Goal: Task Accomplishment & Management: Use online tool/utility

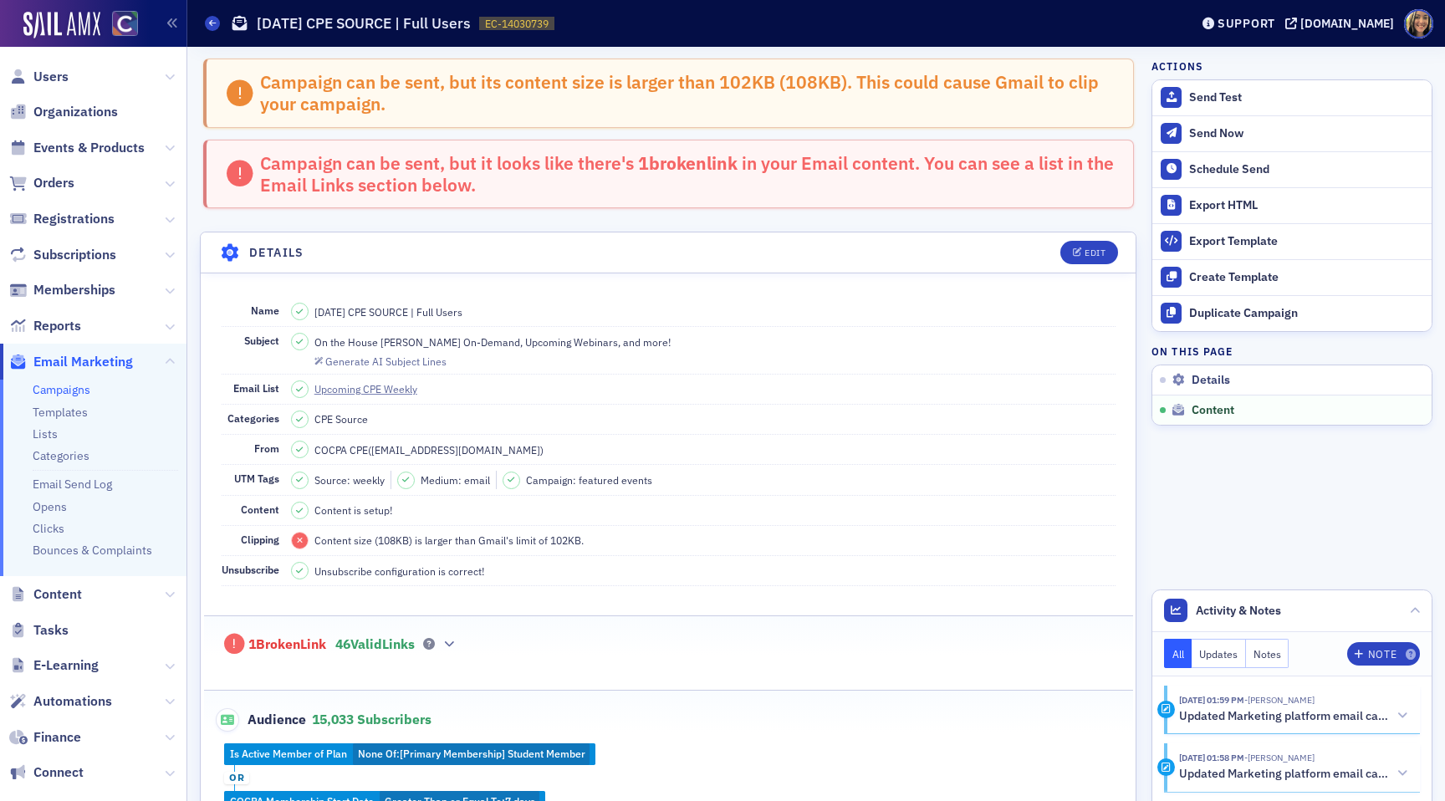
scroll to position [804, 0]
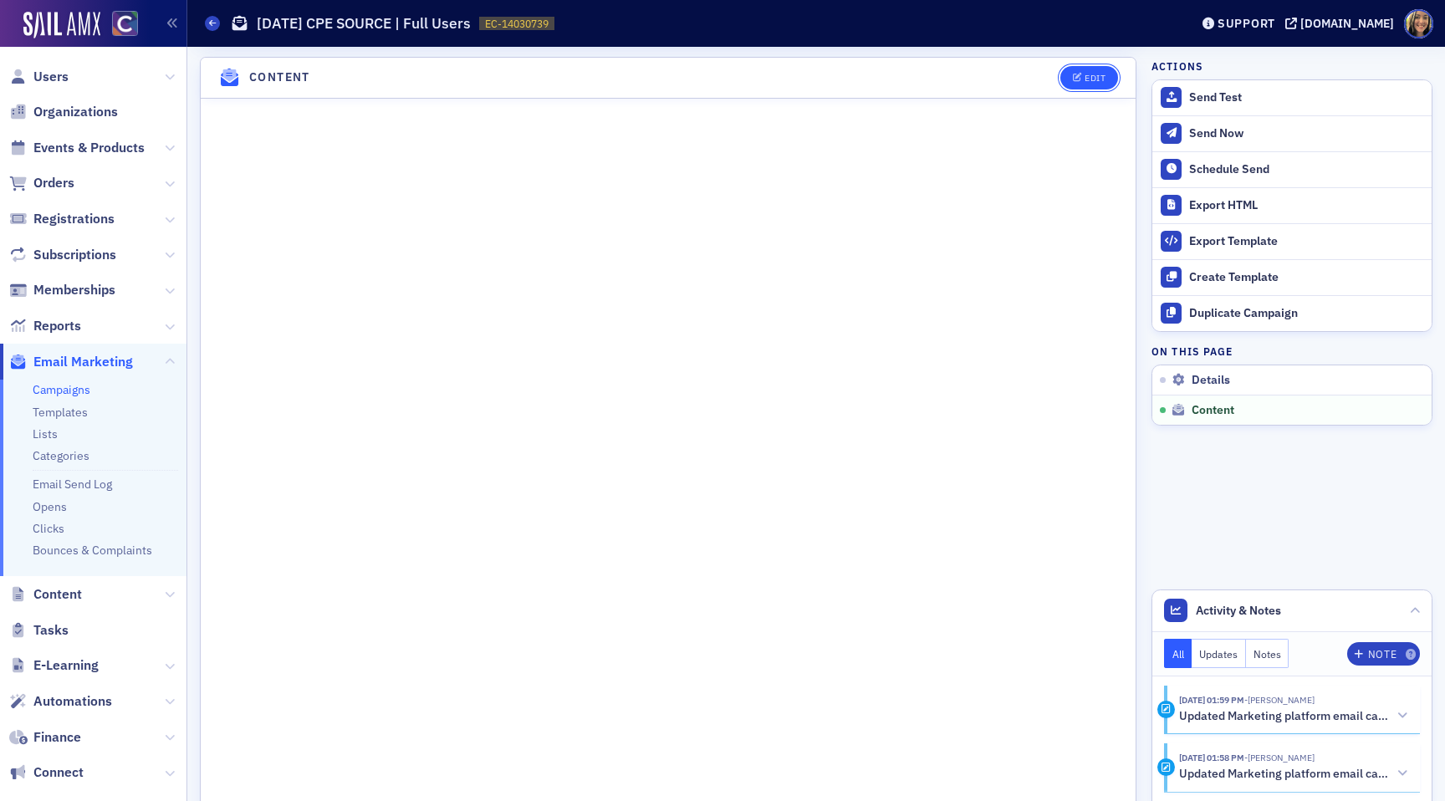
click at [1091, 82] on button "Edit" at bounding box center [1089, 77] width 58 height 23
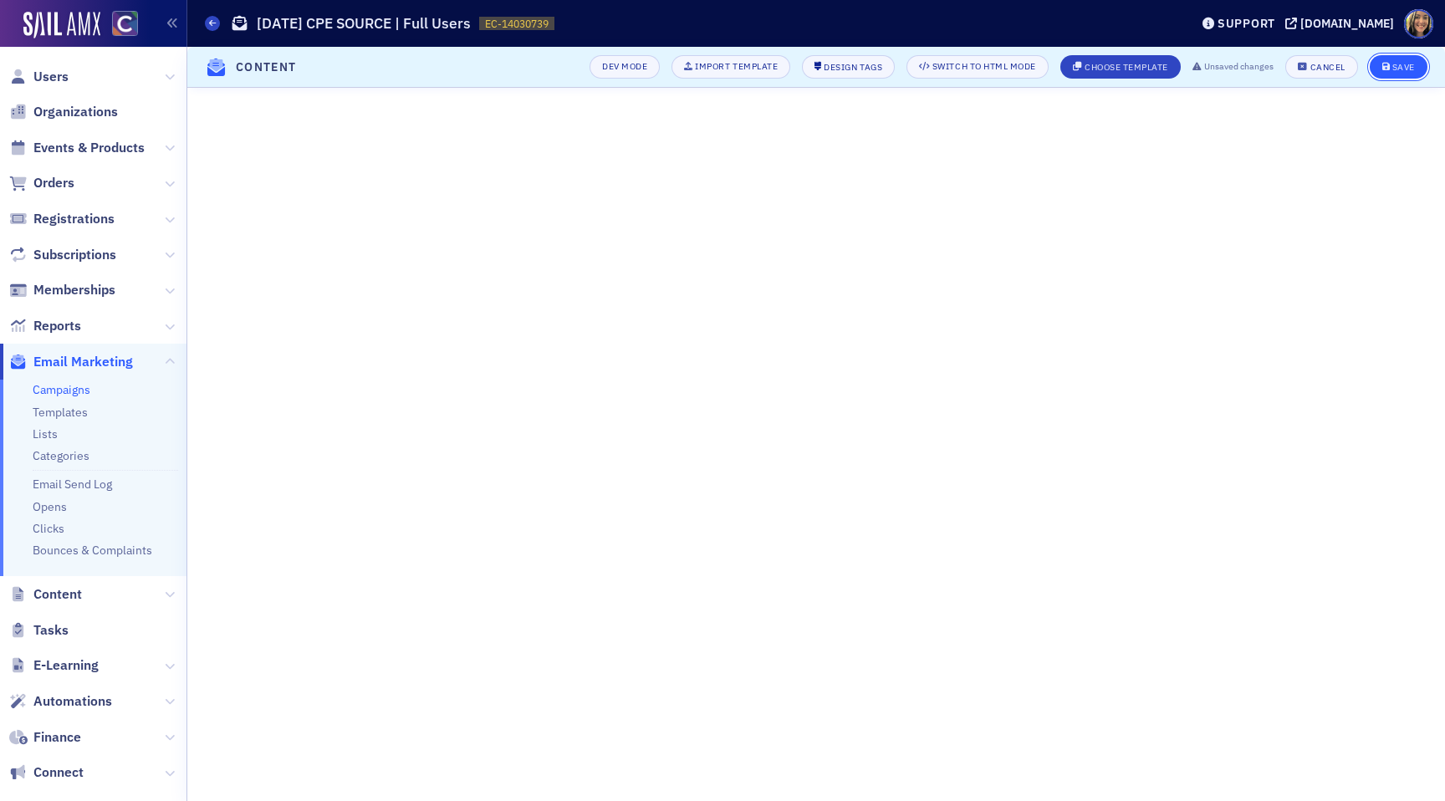
click at [1416, 61] on button "Save" at bounding box center [1399, 66] width 58 height 23
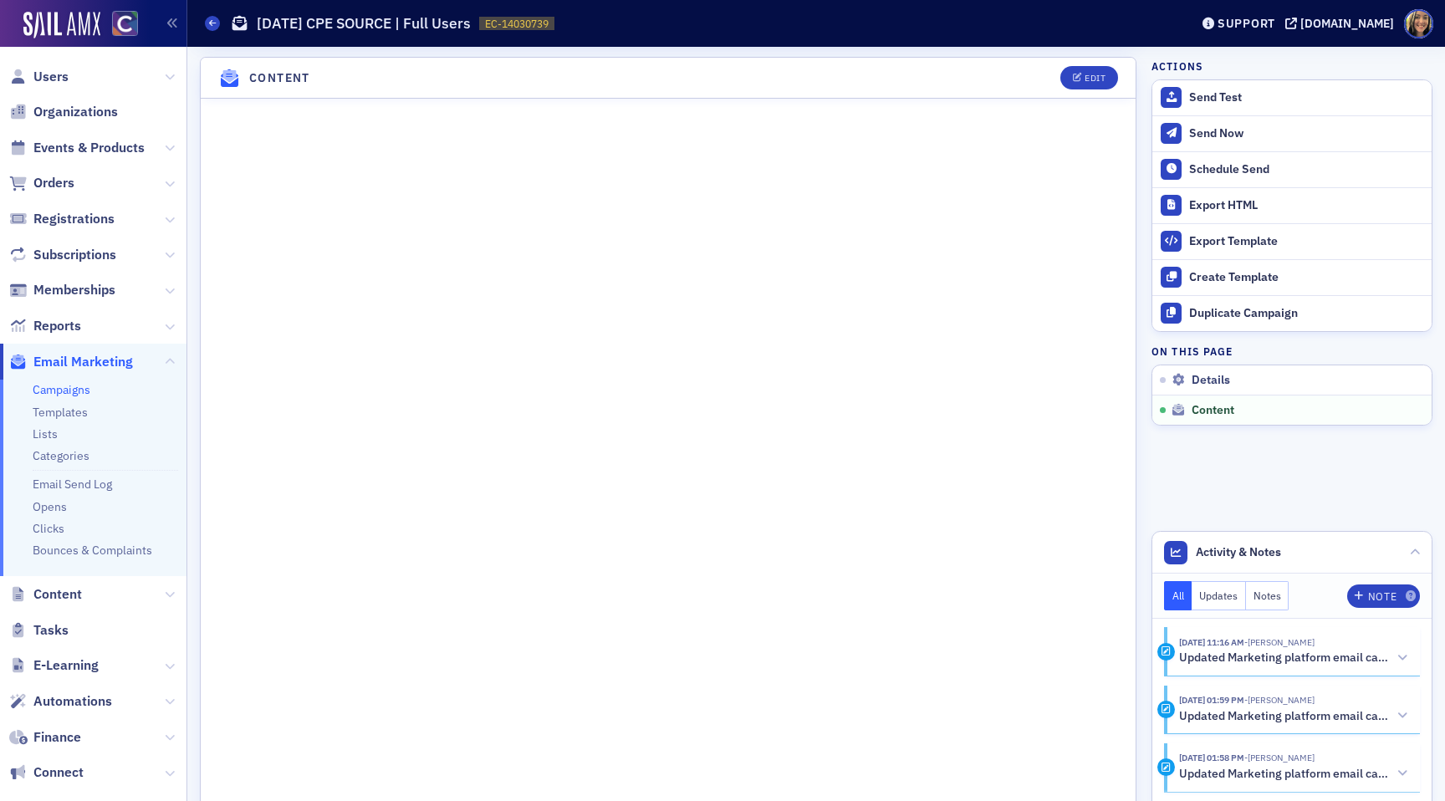
scroll to position [1052, 0]
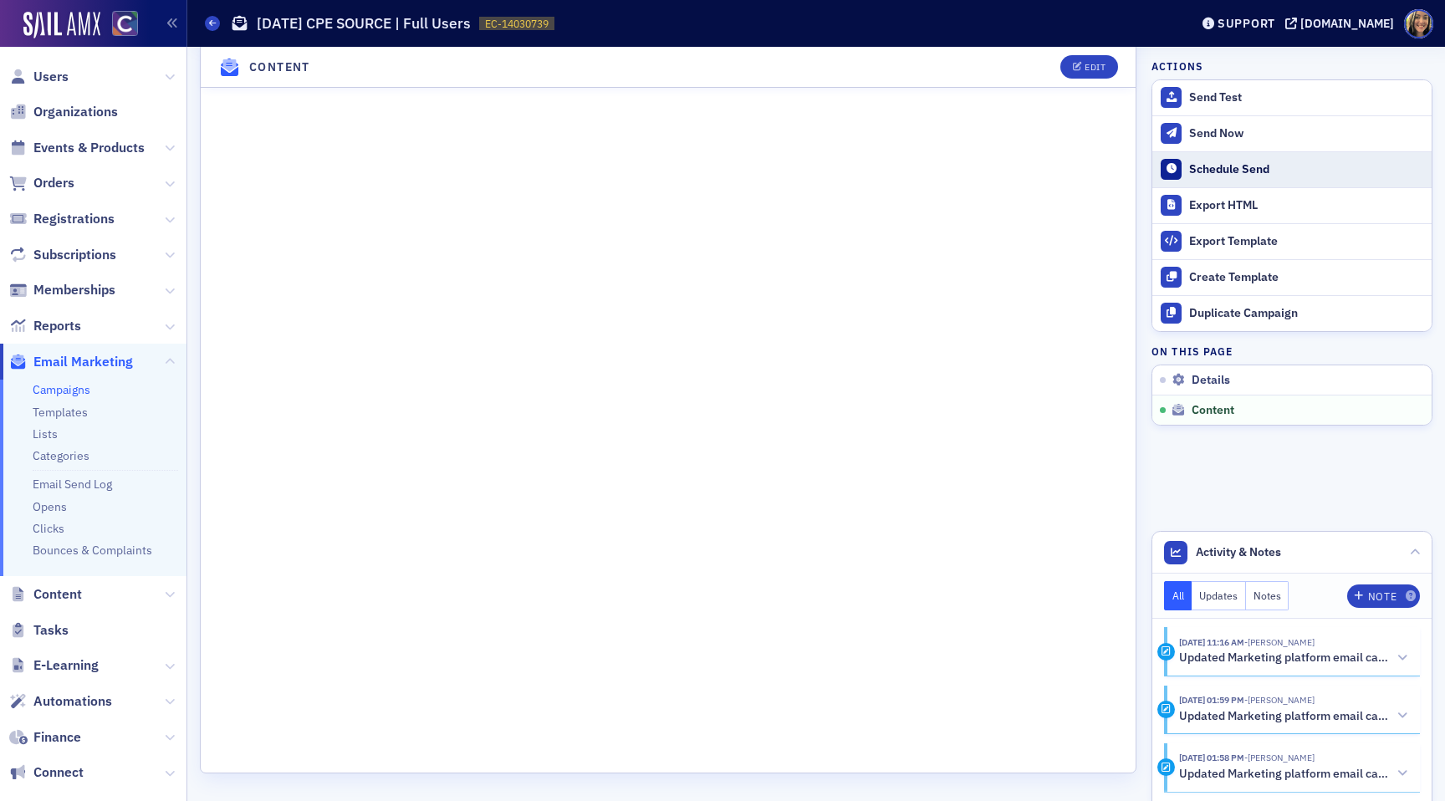
click at [1201, 175] on div "Schedule Send" at bounding box center [1306, 169] width 234 height 15
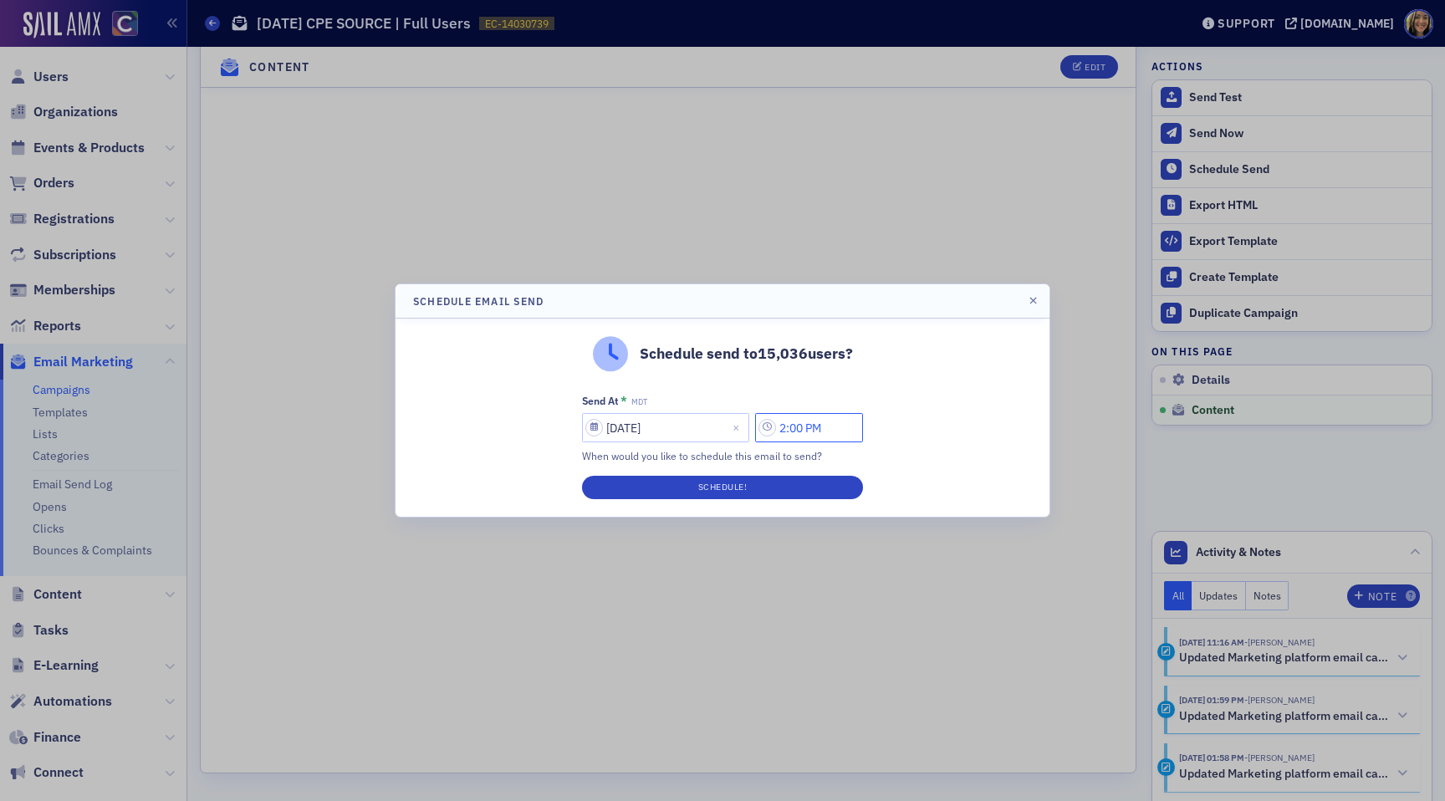
drag, startPoint x: 797, startPoint y: 431, endPoint x: 787, endPoint y: 431, distance: 10.0
click at [787, 431] on input "2:00 PM" at bounding box center [809, 427] width 108 height 29
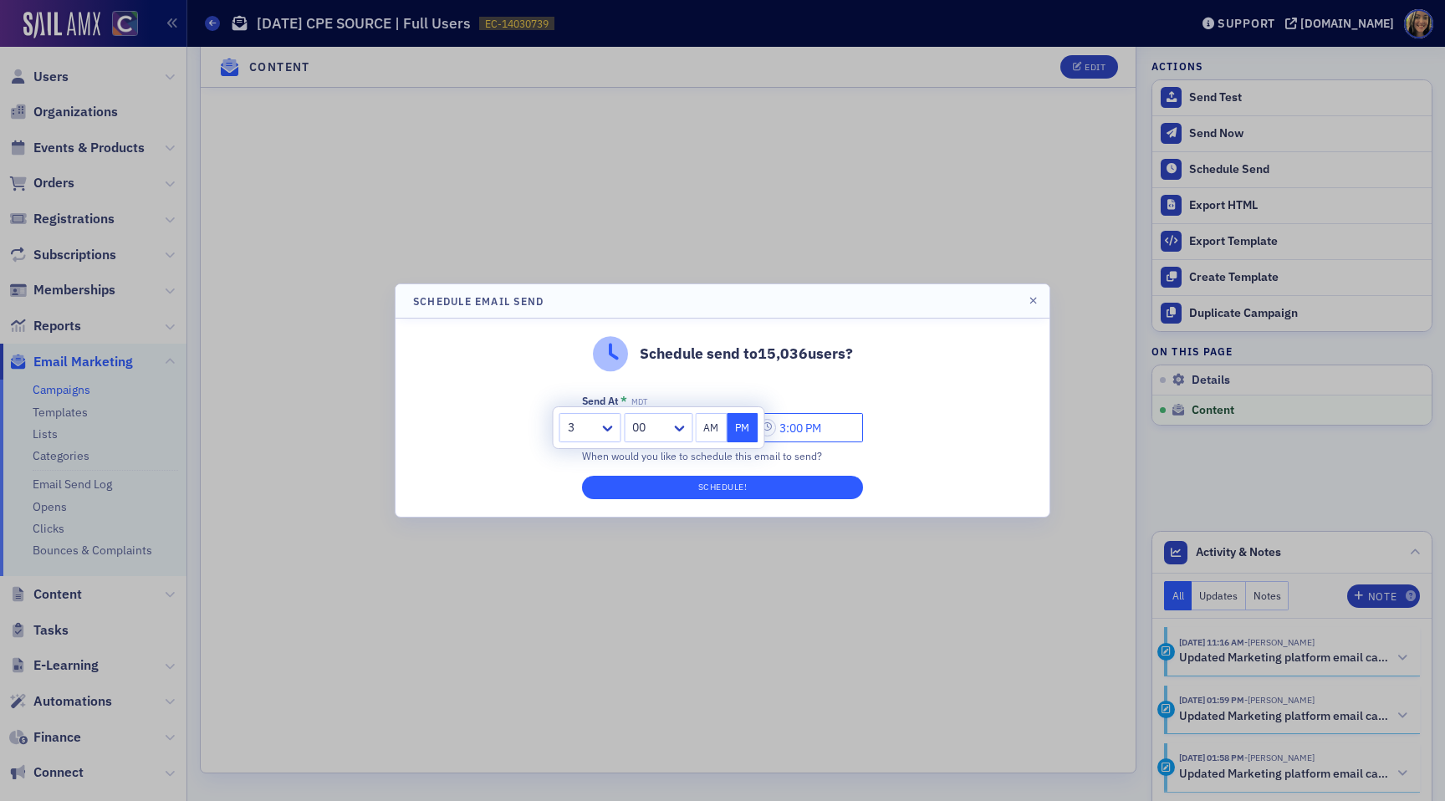
type input "3:00 PM"
click at [769, 480] on button "Schedule!" at bounding box center [722, 487] width 281 height 23
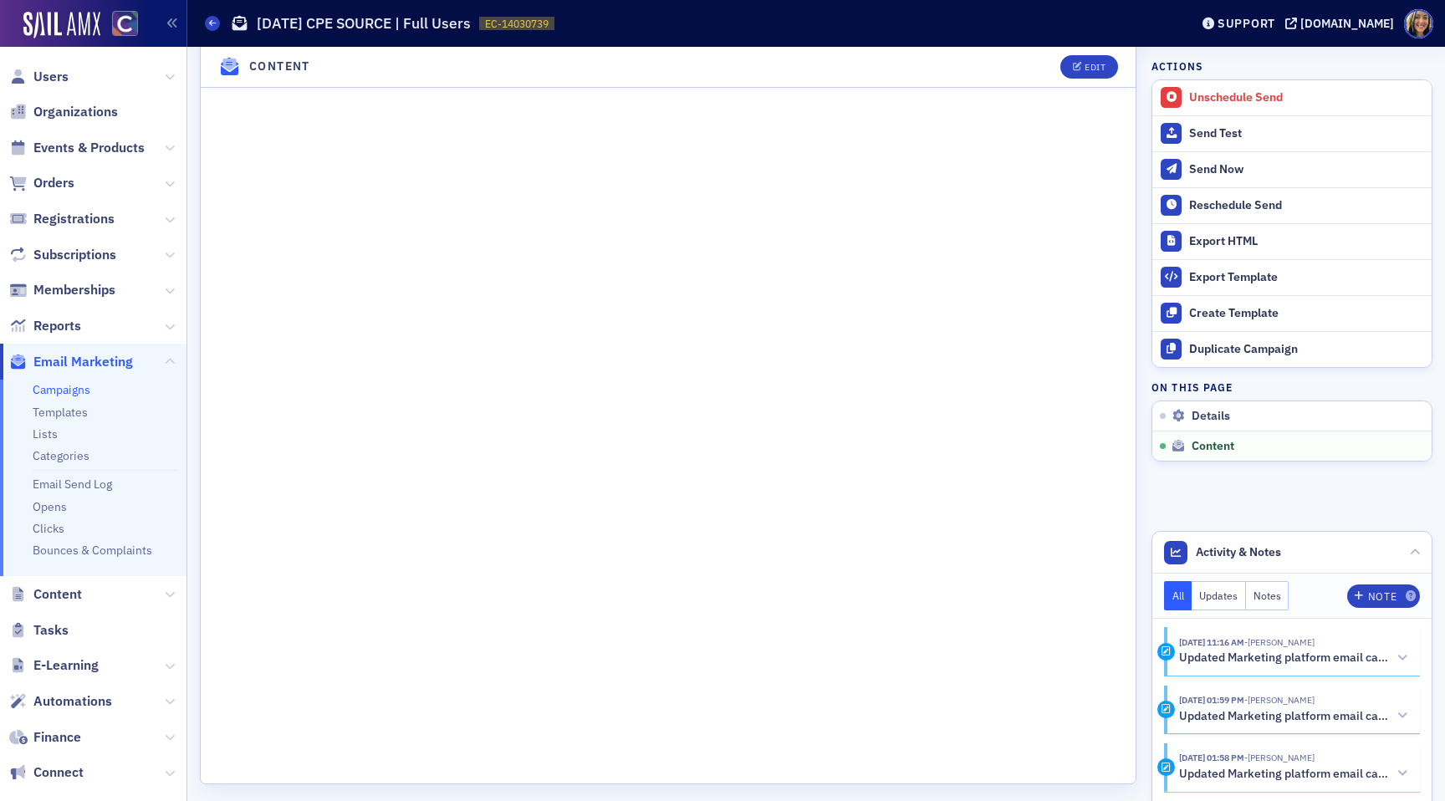
scroll to position [1062, 0]
